Goal: Complete application form

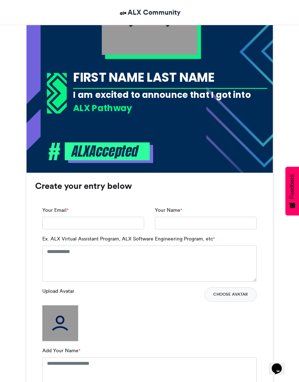
scroll to position [310, 0]
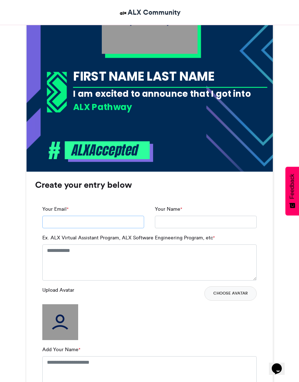
click at [75, 221] on input "Your Email *" at bounding box center [93, 222] width 102 height 13
type input "**********"
click at [213, 221] on input "Your Name *" at bounding box center [206, 222] width 102 height 13
type input "**********"
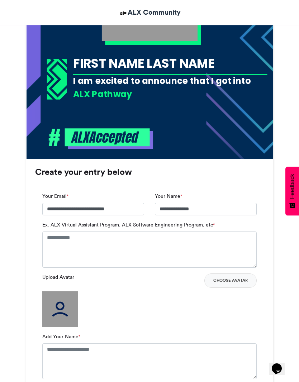
scroll to position [327, 0]
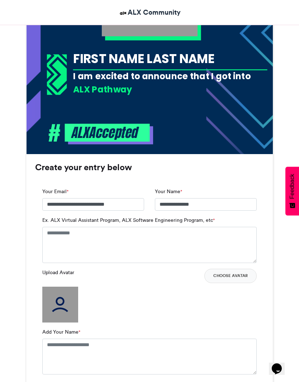
click at [62, 307] on img at bounding box center [60, 304] width 36 height 36
click at [139, 350] on textarea "Add Your Name *" at bounding box center [149, 356] width 214 height 36
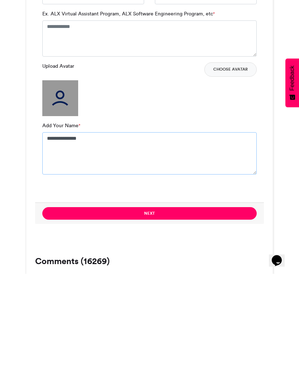
type textarea "**********"
click at [198, 315] on button "Next" at bounding box center [149, 321] width 214 height 13
click at [235, 170] on button "Choose Avatar" at bounding box center [230, 177] width 52 height 14
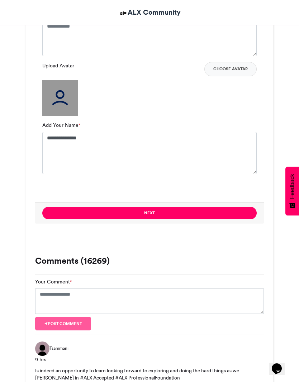
click at [237, 66] on button "Choose Avatar" at bounding box center [230, 69] width 52 height 14
click at [242, 71] on button "Choose Avatar" at bounding box center [230, 69] width 52 height 14
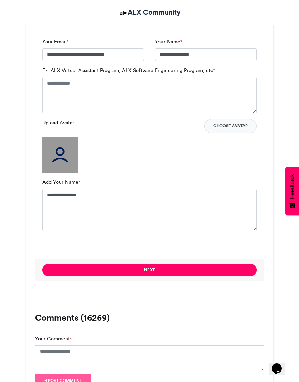
scroll to position [479, 0]
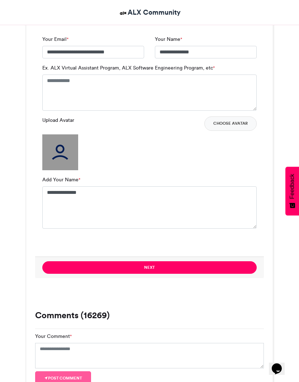
click at [229, 265] on button "Next" at bounding box center [149, 267] width 214 height 13
click at [231, 264] on button "Next" at bounding box center [149, 267] width 214 height 13
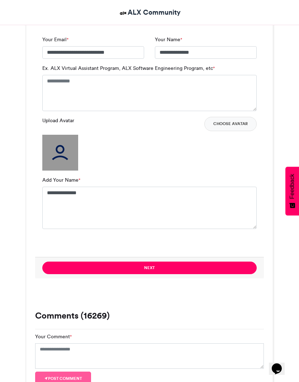
click at [229, 268] on button "Next" at bounding box center [149, 267] width 214 height 13
click at [229, 267] on button "Next" at bounding box center [149, 267] width 214 height 13
click at [228, 266] on button "Next" at bounding box center [149, 267] width 214 height 13
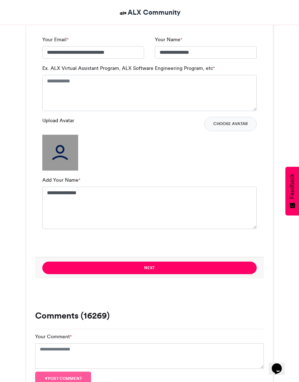
click at [229, 266] on button "Next" at bounding box center [149, 267] width 214 height 13
click at [130, 84] on textarea "Ex. ALX Virtual Assistant Program, ALX Software Engineering Program, etc *" at bounding box center [149, 93] width 214 height 36
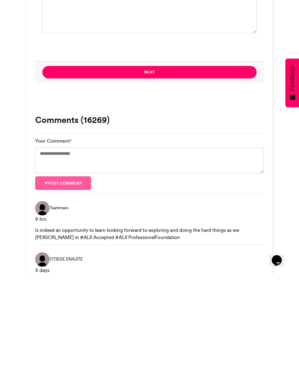
scroll to position [573, 0]
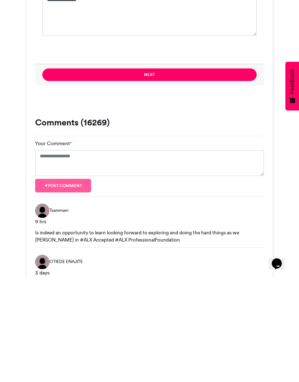
click at [104, 334] on div "Is indeed an opportunity to learn looking forward to exploring and doing the ha…" at bounding box center [149, 341] width 228 height 15
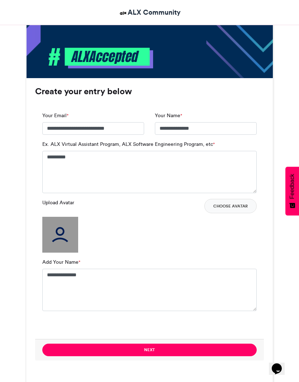
scroll to position [393, 0]
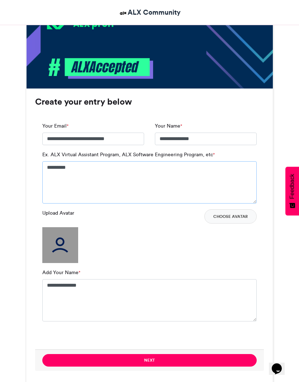
click at [127, 170] on textarea "*********" at bounding box center [149, 182] width 214 height 42
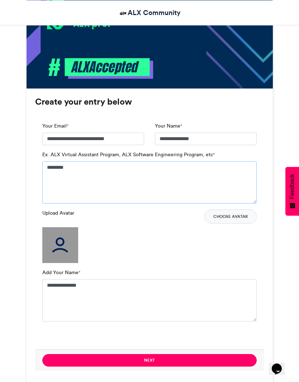
scroll to position [392, 0]
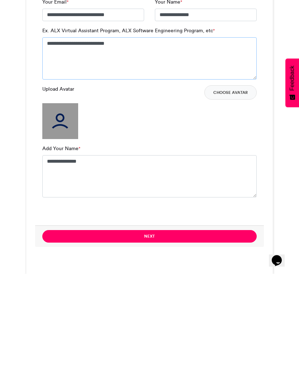
type textarea "**********"
click at [232, 338] on button "Next" at bounding box center [149, 344] width 214 height 13
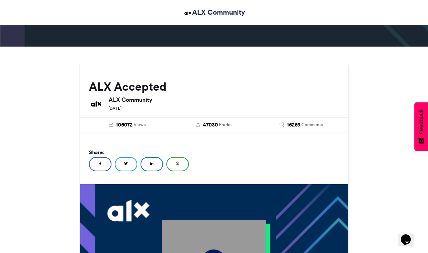
scroll to position [0, 0]
